Goal: Information Seeking & Learning: Learn about a topic

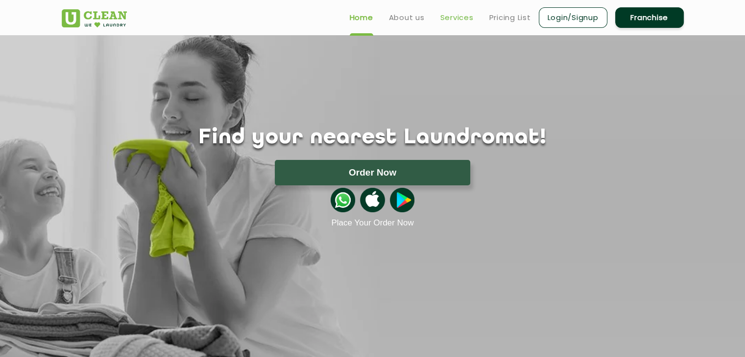
click at [456, 18] on link "Services" at bounding box center [456, 18] width 33 height 12
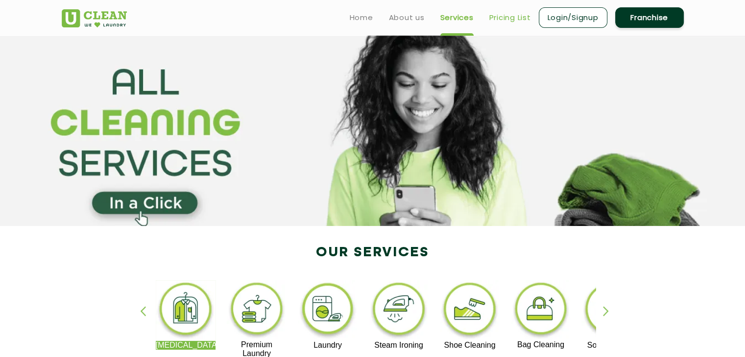
click at [523, 17] on link "Pricing List" at bounding box center [510, 18] width 42 height 12
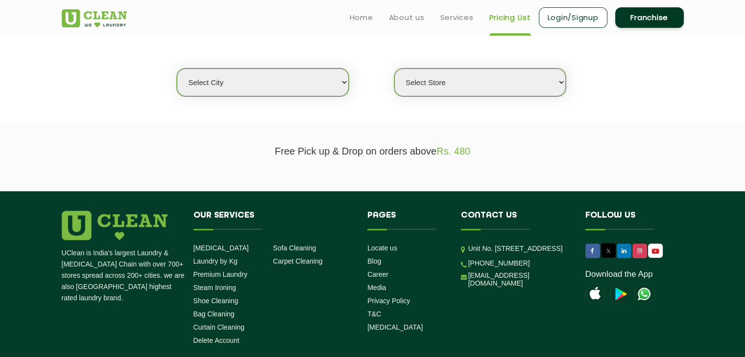
scroll to position [248, 0]
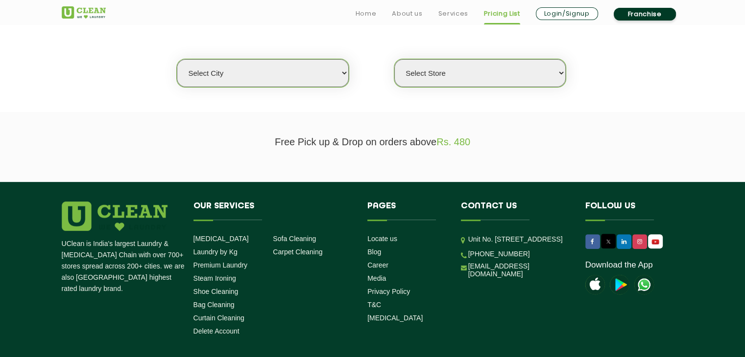
click at [237, 75] on select "Select city [GEOGRAPHIC_DATA] [GEOGRAPHIC_DATA] [GEOGRAPHIC_DATA] [GEOGRAPHIC_D…" at bounding box center [262, 73] width 171 height 28
click at [135, 73] on div "Select city [GEOGRAPHIC_DATA] [GEOGRAPHIC_DATA] [GEOGRAPHIC_DATA] [GEOGRAPHIC_D…" at bounding box center [372, 55] width 636 height 63
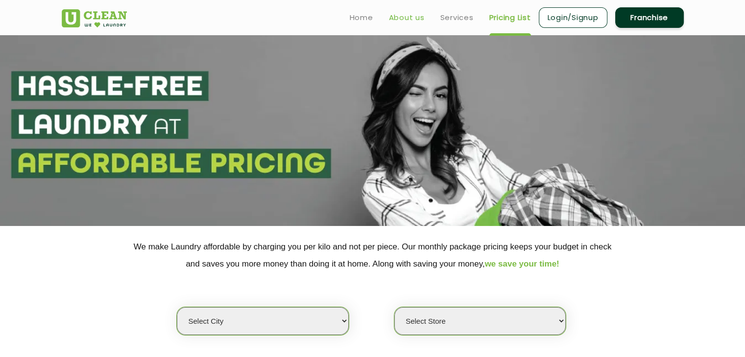
click at [409, 12] on link "About us" at bounding box center [407, 18] width 36 height 12
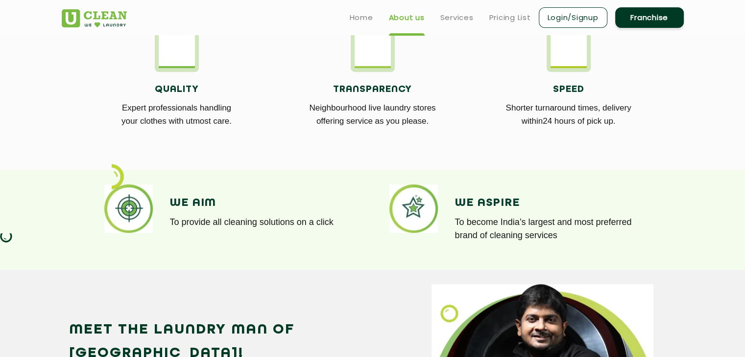
scroll to position [353, 0]
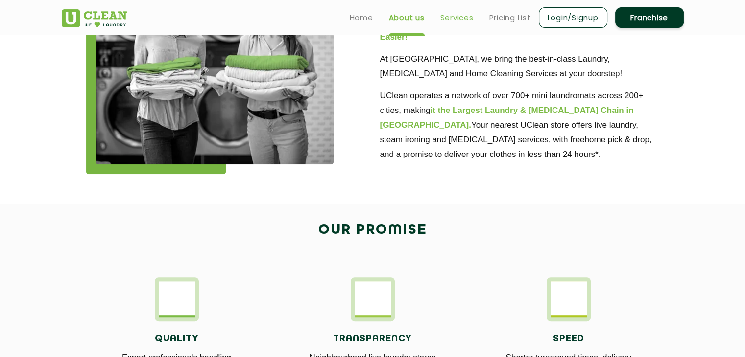
click at [466, 16] on link "Services" at bounding box center [456, 18] width 33 height 12
